Goal: Navigation & Orientation: Find specific page/section

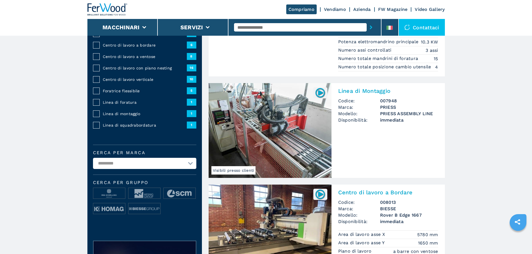
scroll to position [84, 0]
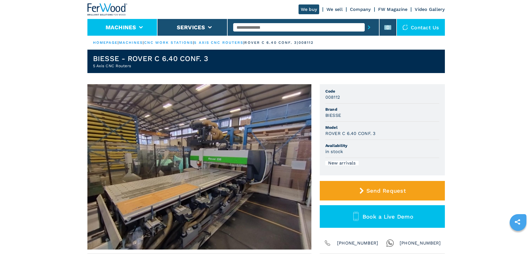
click at [119, 22] on li "Machines" at bounding box center [122, 27] width 70 height 17
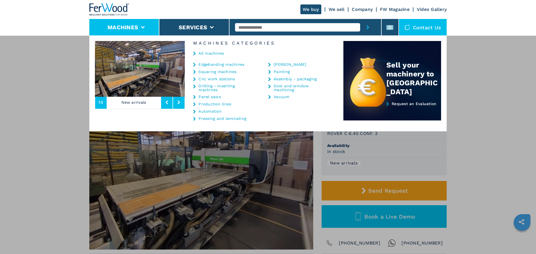
click at [4, 77] on div "**********" at bounding box center [268, 162] width 536 height 254
